Goal: Transaction & Acquisition: Obtain resource

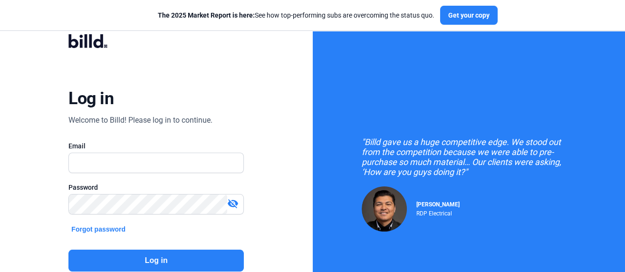
type input "[EMAIL_ADDRESS][DOMAIN_NAME]"
click at [145, 255] on button "Log in" at bounding box center [156, 261] width 176 height 22
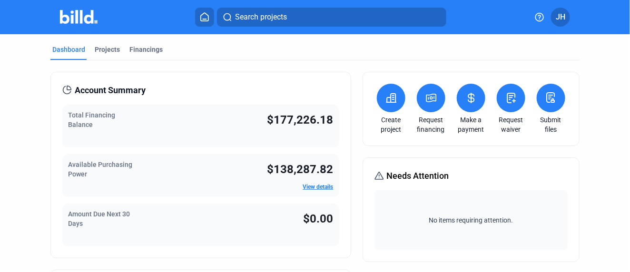
click at [246, 20] on span "Search projects" at bounding box center [261, 16] width 52 height 11
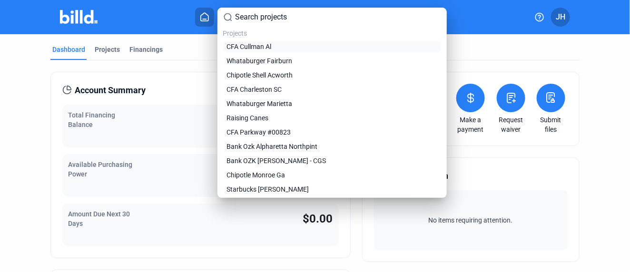
click at [250, 46] on span "CFA Cullman Al" at bounding box center [249, 47] width 45 height 10
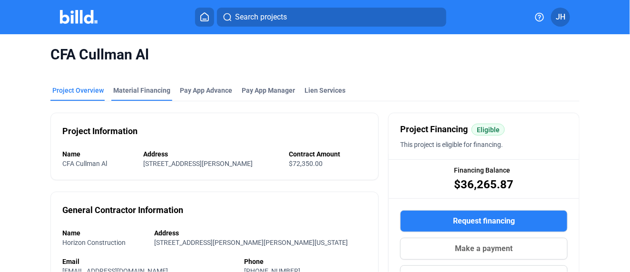
click at [132, 88] on div "Material Financing" at bounding box center [141, 91] width 57 height 10
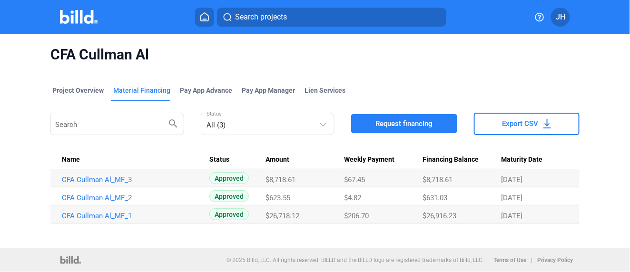
click at [419, 121] on span "Request financing" at bounding box center [403, 124] width 57 height 10
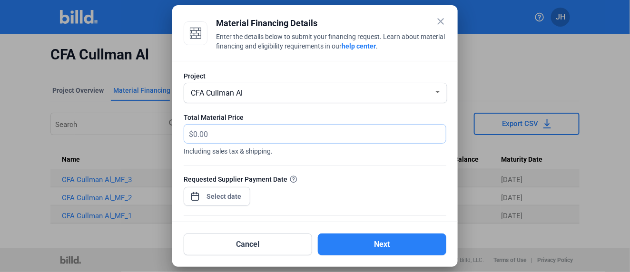
click at [200, 136] on input "text" at bounding box center [314, 134] width 242 height 19
type input "1,655.81"
click at [234, 193] on div "close Material Financing Details Enter the details below to submit your financi…" at bounding box center [315, 136] width 630 height 272
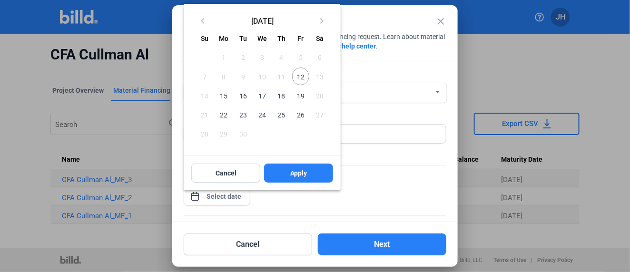
click at [302, 115] on span "26" at bounding box center [300, 114] width 17 height 17
click at [304, 174] on span "Apply" at bounding box center [298, 173] width 17 height 10
type input "[DATE]"
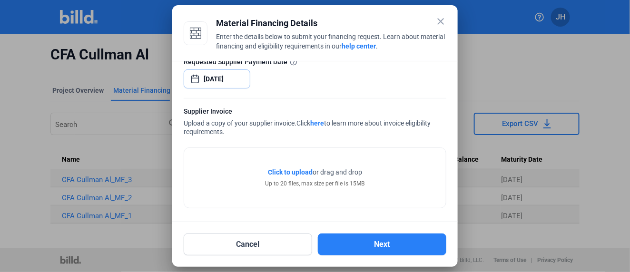
scroll to position [118, 0]
click at [301, 168] on span "Click to upload" at bounding box center [290, 172] width 45 height 8
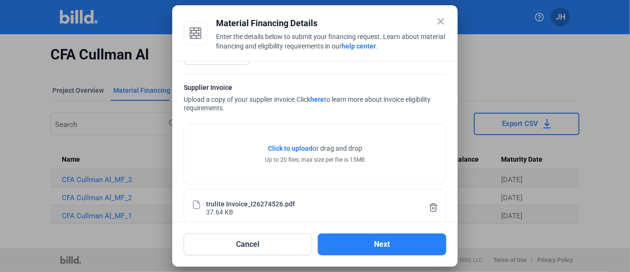
scroll to position [153, 0]
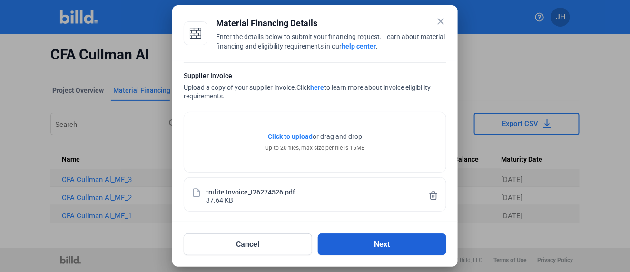
click at [399, 248] on button "Next" at bounding box center [382, 245] width 128 height 22
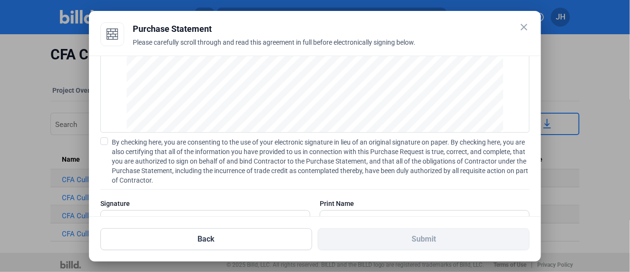
scroll to position [137, 0]
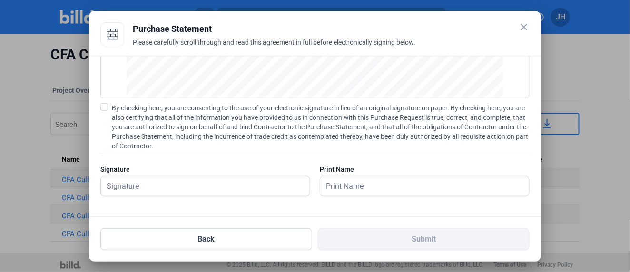
click at [103, 105] on span at bounding box center [104, 107] width 8 height 8
click at [0, 0] on input "By checking here, you are consenting to the use of your electronic signature in…" at bounding box center [0, 0] width 0 height 0
click at [134, 184] on input "text" at bounding box center [205, 186] width 209 height 20
type input "[PERSON_NAME]"
click at [387, 193] on input "text" at bounding box center [424, 186] width 209 height 20
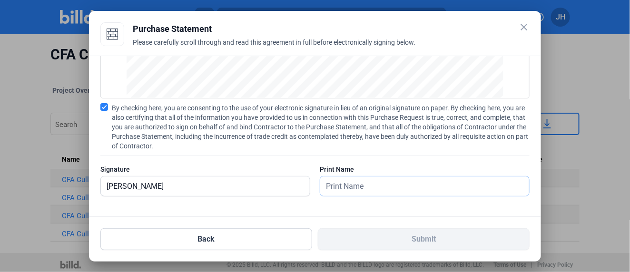
type input "[PERSON_NAME]"
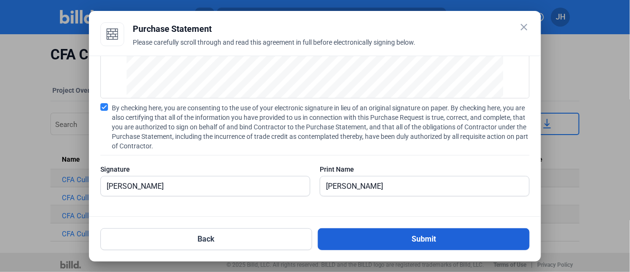
click at [430, 242] on button "Submit" at bounding box center [424, 239] width 212 height 22
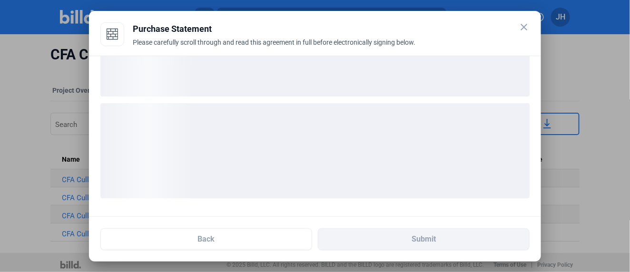
scroll to position [64, 0]
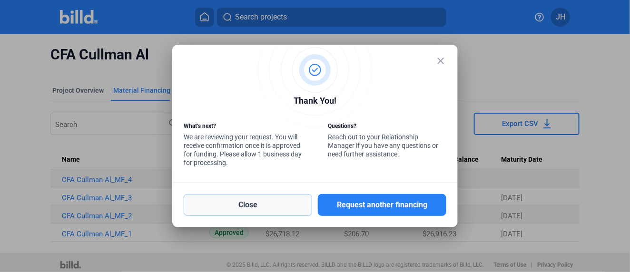
click at [234, 201] on button "Close" at bounding box center [248, 205] width 128 height 22
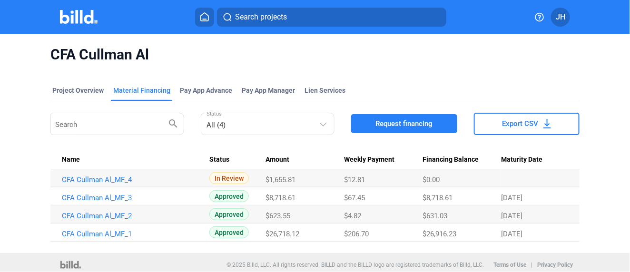
click at [139, 88] on div "Material Financing" at bounding box center [141, 91] width 57 height 10
click at [206, 15] on icon at bounding box center [205, 16] width 10 height 9
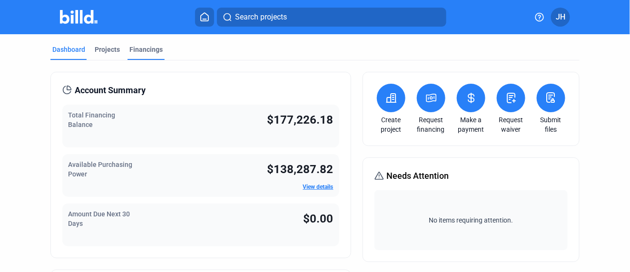
click at [155, 51] on div "Financings" at bounding box center [145, 50] width 33 height 10
